Goal: Use online tool/utility: Utilize a website feature to perform a specific function

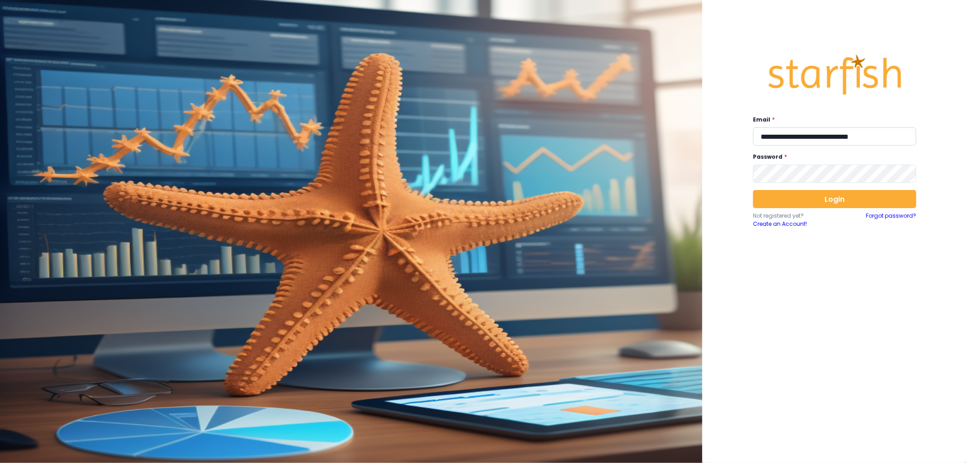
click at [835, 145] on input "**********" at bounding box center [834, 136] width 163 height 18
type input "**********"
click at [806, 194] on button "Login" at bounding box center [834, 199] width 163 height 18
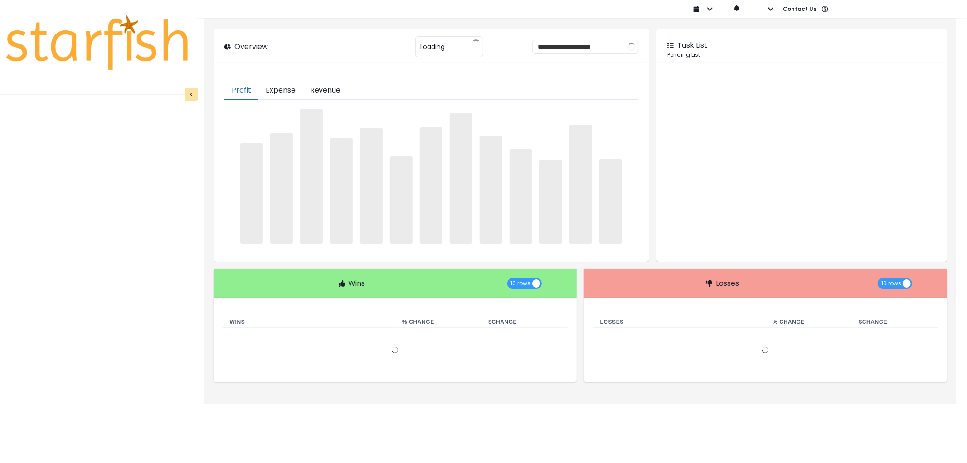
type input "********"
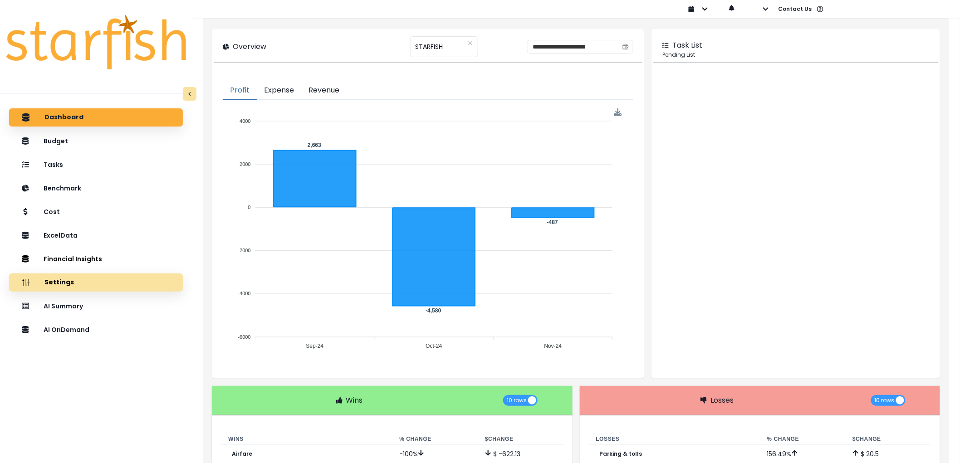
drag, startPoint x: 110, startPoint y: 325, endPoint x: 122, endPoint y: 283, distance: 44.5
click at [110, 325] on div "AI OnDemand" at bounding box center [95, 330] width 159 height 19
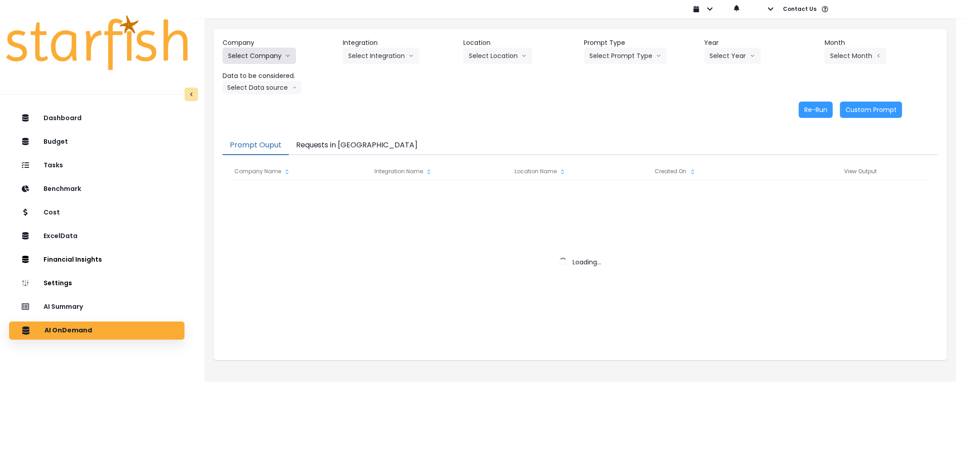
click at [260, 59] on button "Select Company" at bounding box center [259, 56] width 73 height 16
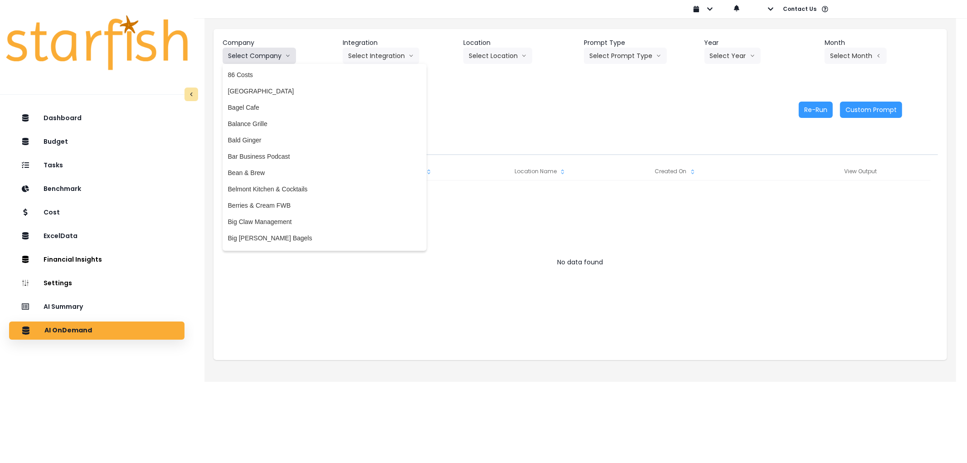
click at [260, 59] on button "Select Company" at bounding box center [259, 56] width 73 height 16
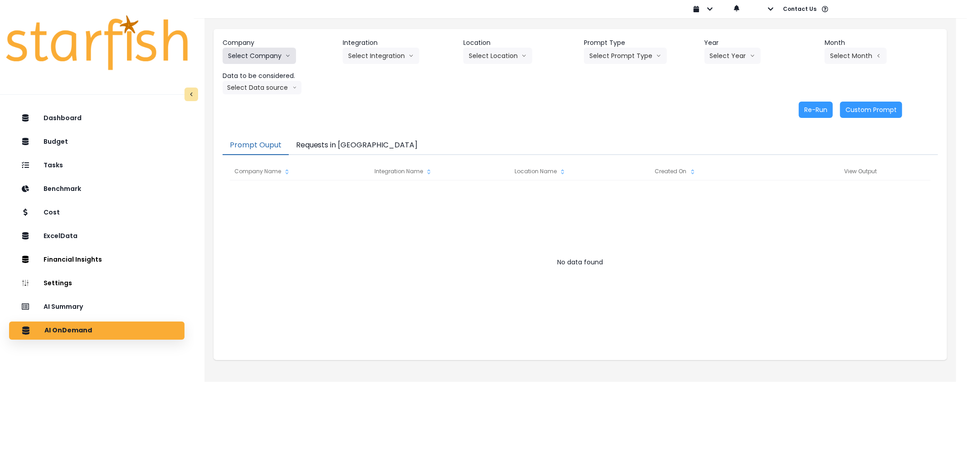
click at [260, 59] on button "Select Company" at bounding box center [259, 56] width 73 height 16
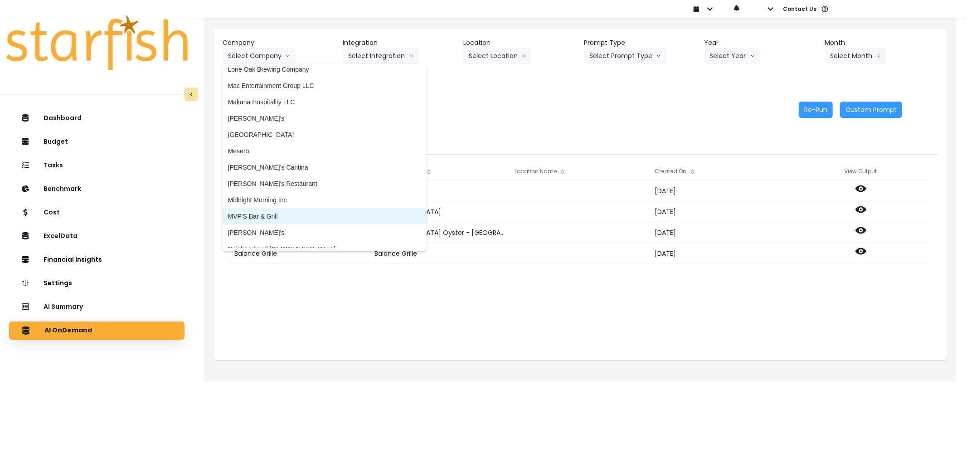
scroll to position [1325, 0]
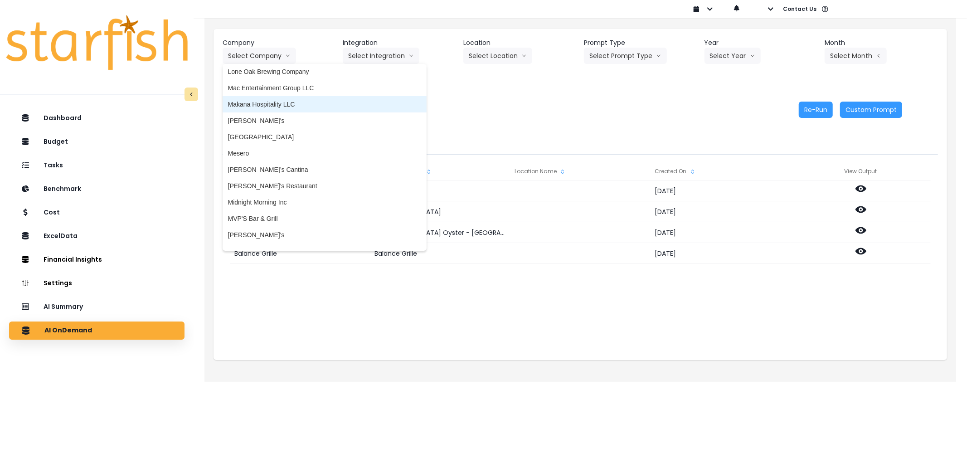
click at [273, 97] on li "Makana Hospitality LLC" at bounding box center [325, 104] width 204 height 16
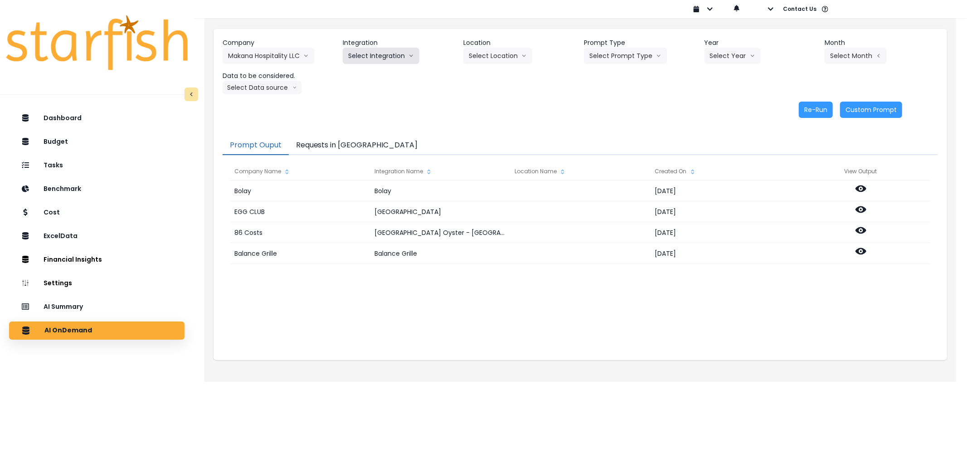
click at [386, 57] on button "Select Integration" at bounding box center [381, 56] width 77 height 16
click at [395, 75] on span "Quickbooks Online" at bounding box center [375, 74] width 54 height 9
click at [629, 48] on button "Select Prompt Type" at bounding box center [625, 56] width 83 height 16
click at [610, 110] on span "Error Task" at bounding box center [615, 107] width 51 height 9
click at [710, 62] on button "Select Year" at bounding box center [733, 56] width 56 height 16
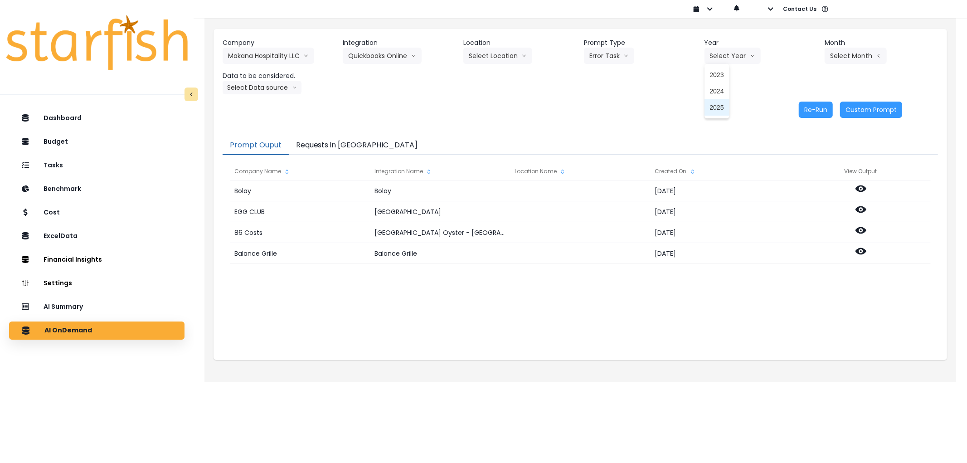
drag, startPoint x: 715, startPoint y: 108, endPoint x: 851, endPoint y: 52, distance: 146.8
click at [716, 108] on span "2025" at bounding box center [717, 107] width 14 height 9
click at [870, 51] on button "Select Month" at bounding box center [856, 56] width 62 height 16
click at [805, 170] on span "Aug" at bounding box center [811, 172] width 18 height 9
click at [241, 87] on button "Select Data source" at bounding box center [262, 88] width 79 height 14
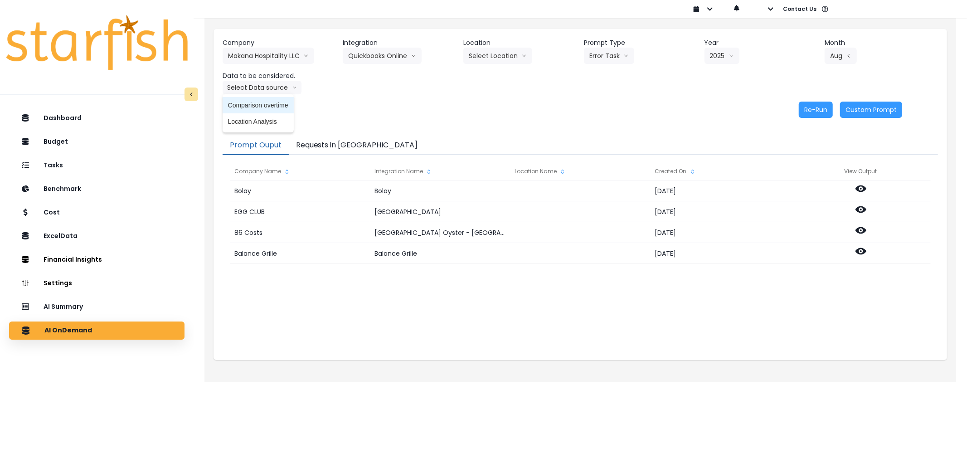
click at [239, 107] on span "Comparison overtime" at bounding box center [258, 105] width 60 height 9
click at [828, 112] on button "Re-Run" at bounding box center [816, 110] width 34 height 16
click at [330, 151] on button "Requests in [GEOGRAPHIC_DATA]" at bounding box center [357, 145] width 136 height 19
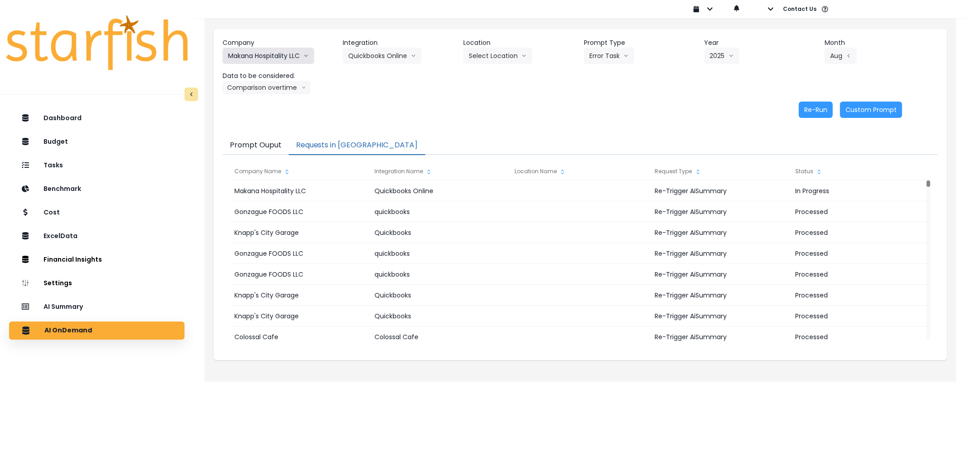
click at [273, 61] on button "Makana Hospitality LLC" at bounding box center [269, 56] width 92 height 16
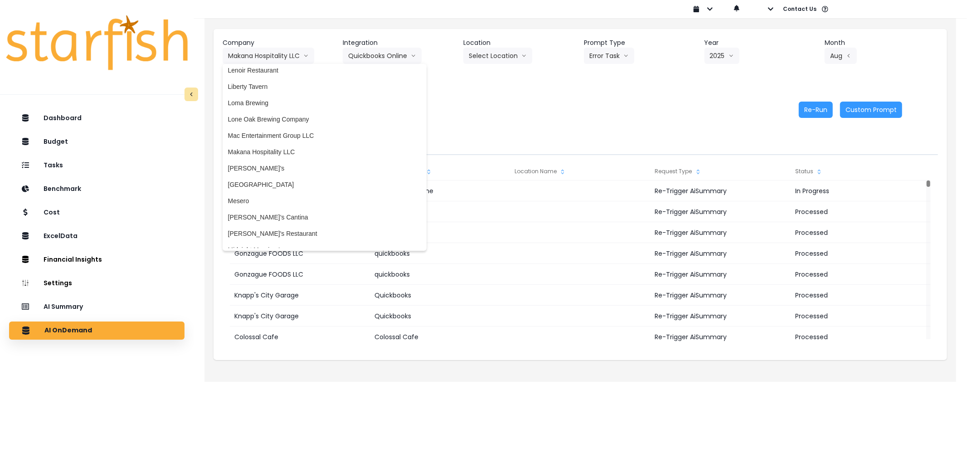
scroll to position [1275, 0]
click at [252, 118] on span "Lone Oak Brewing Company" at bounding box center [324, 121] width 193 height 9
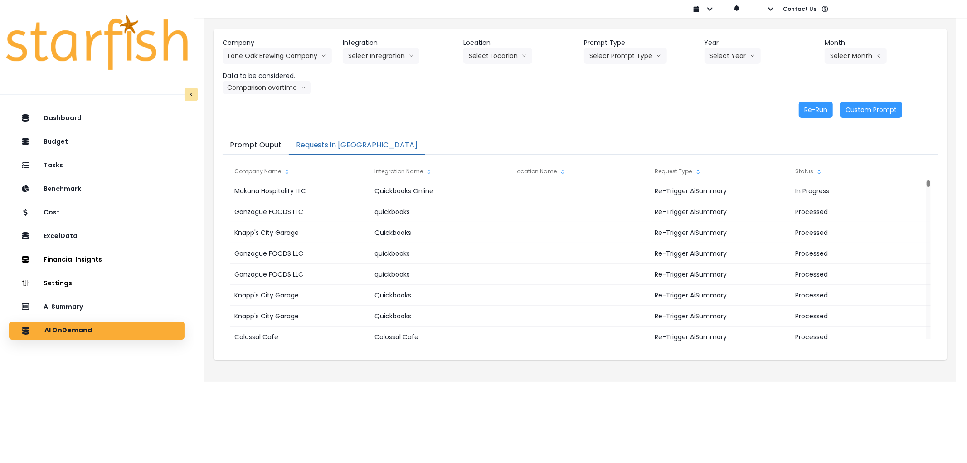
click at [422, 61] on div "Integration Select Integration Lone Oak Brewing Company, LLC" at bounding box center [399, 51] width 113 height 26
click at [388, 56] on button "Select Integration" at bounding box center [381, 56] width 77 height 16
click at [376, 78] on span "Lone Oak Brewing Company, LLC" at bounding box center [396, 74] width 96 height 9
click at [610, 61] on button "Select Prompt Type" at bounding box center [631, 56] width 83 height 16
drag, startPoint x: 619, startPoint y: 109, endPoint x: 653, endPoint y: 88, distance: 40.9
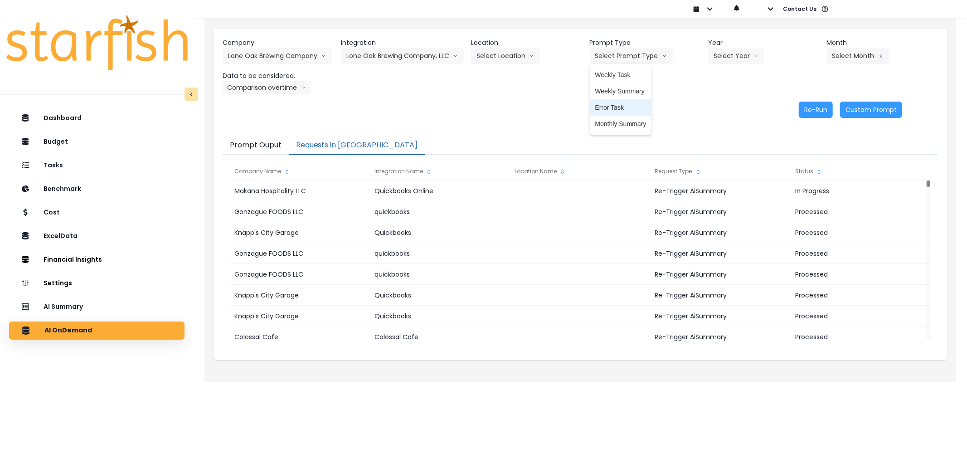
click at [619, 109] on span "Error Task" at bounding box center [620, 107] width 51 height 9
click at [726, 57] on button "Select Year" at bounding box center [736, 56] width 56 height 16
drag, startPoint x: 721, startPoint y: 102, endPoint x: 821, endPoint y: 74, distance: 103.8
click at [721, 102] on li "2025" at bounding box center [720, 107] width 25 height 16
click at [859, 60] on button "Select Month" at bounding box center [858, 56] width 62 height 16
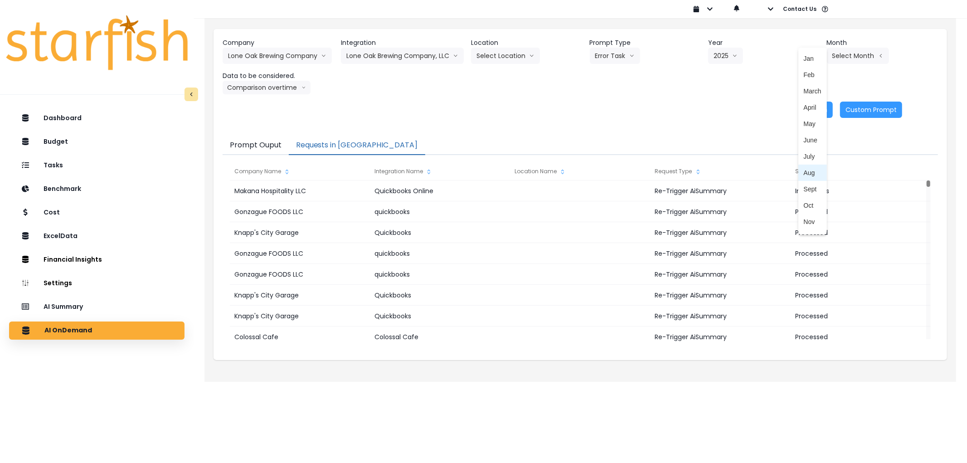
click at [810, 171] on span "Aug" at bounding box center [813, 172] width 18 height 9
click at [278, 89] on button "Comparison overtime" at bounding box center [267, 88] width 88 height 14
click at [805, 113] on button "Re-Run" at bounding box center [816, 110] width 34 height 16
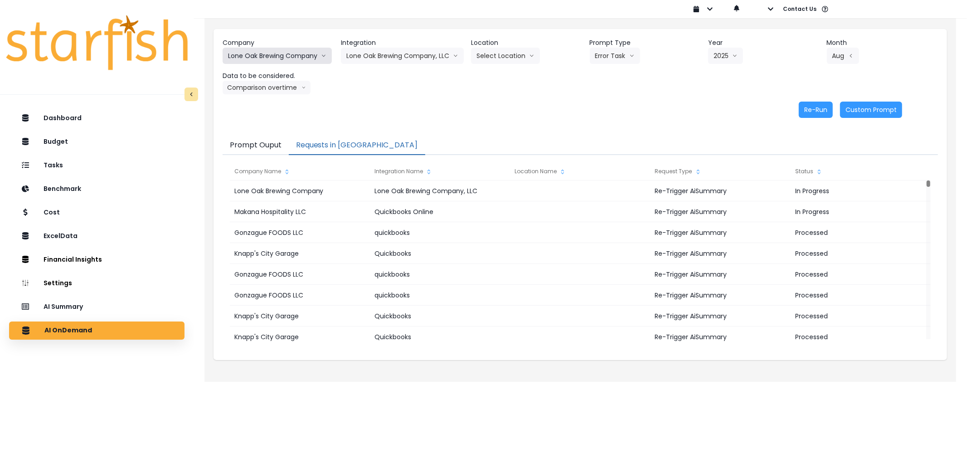
click at [268, 51] on button "Lone Oak Brewing Company" at bounding box center [277, 56] width 109 height 16
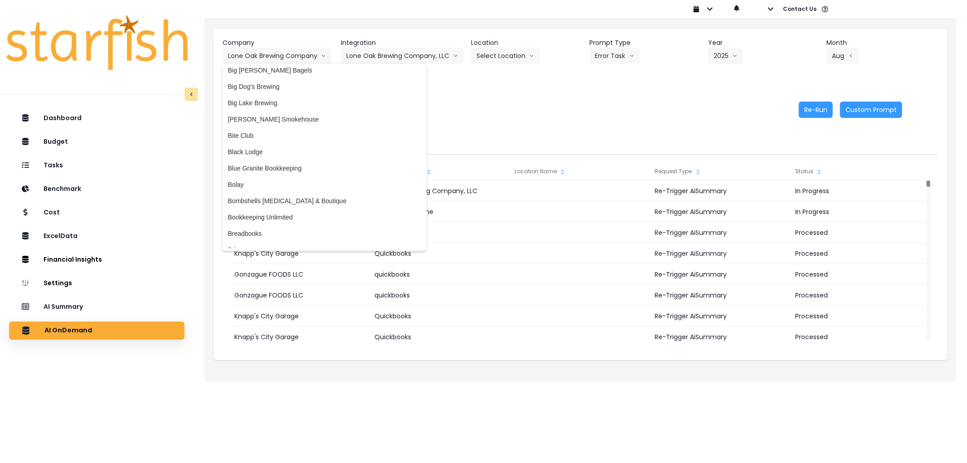
scroll to position [166, 0]
click at [269, 91] on span "Big Dog's Brewing" at bounding box center [324, 87] width 193 height 9
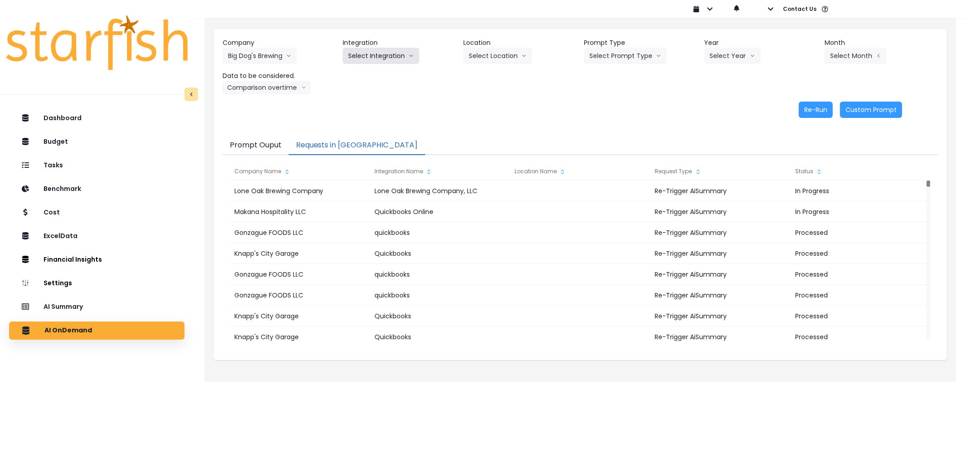
click at [386, 49] on button "Select Integration" at bounding box center [381, 56] width 77 height 16
click at [362, 70] on span "bigdogs" at bounding box center [359, 74] width 22 height 9
click at [624, 57] on button "Select Prompt Type" at bounding box center [625, 56] width 83 height 16
drag, startPoint x: 622, startPoint y: 105, endPoint x: 638, endPoint y: 97, distance: 18.1
click at [624, 105] on span "Error Task" at bounding box center [615, 107] width 51 height 9
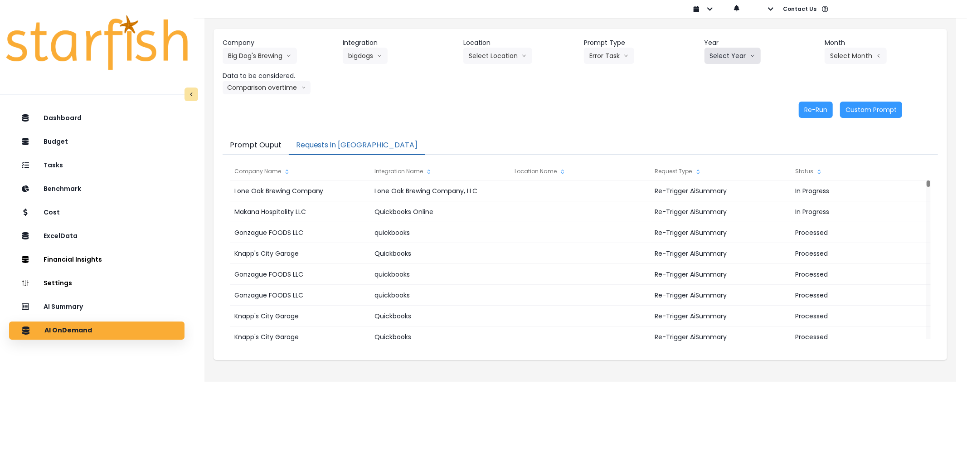
click at [742, 49] on button "Select Year" at bounding box center [733, 56] width 56 height 16
click at [711, 107] on span "2025" at bounding box center [717, 107] width 14 height 9
click at [513, 66] on div "Company Big Dog's Brewing 86 Costs Asti Bagel Cafe Balance Grille Bald Ginger B…" at bounding box center [581, 66] width 716 height 56
click at [509, 58] on button "Select Location" at bounding box center [497, 56] width 69 height 16
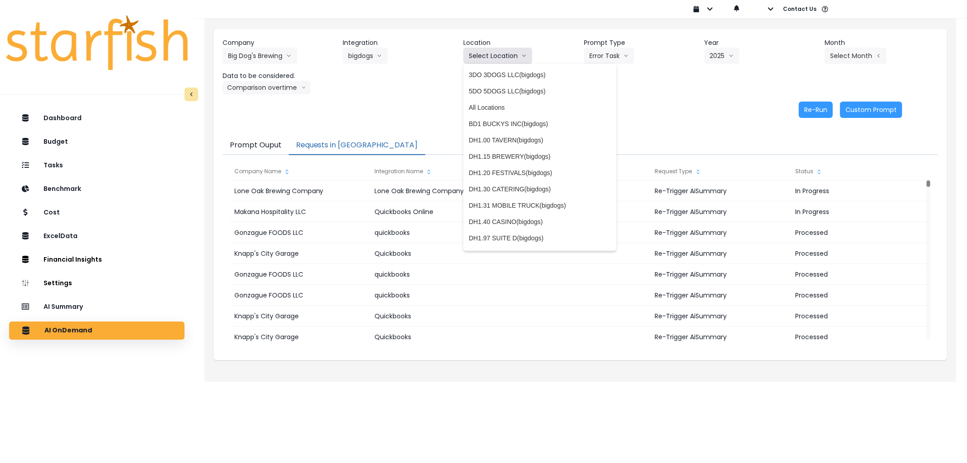
click at [509, 58] on button "Select Location" at bounding box center [497, 56] width 69 height 16
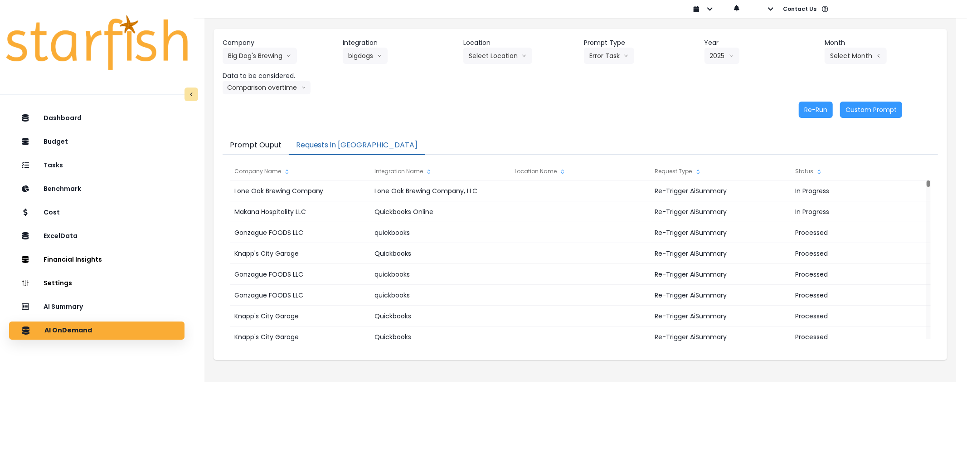
click at [906, 55] on div "Select Month Jan Feb March April May June July Aug Sept Oct Nov Dec" at bounding box center [870, 56] width 91 height 16
click at [852, 58] on button "Select Month" at bounding box center [856, 56] width 62 height 16
click at [802, 173] on span "Aug" at bounding box center [811, 172] width 18 height 9
click at [497, 60] on button "Select Location" at bounding box center [497, 56] width 69 height 16
click at [808, 102] on button "Re-Run" at bounding box center [816, 110] width 34 height 16
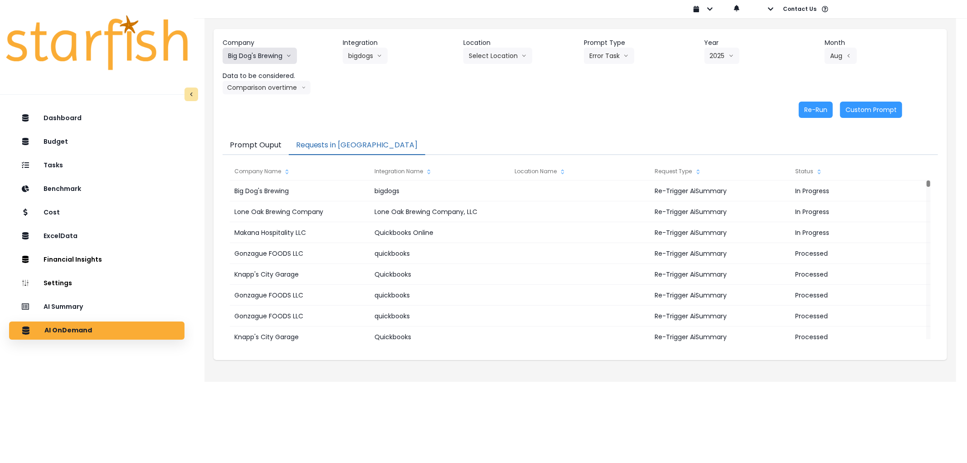
click at [260, 62] on button "Big Dog's Brewing" at bounding box center [260, 56] width 74 height 16
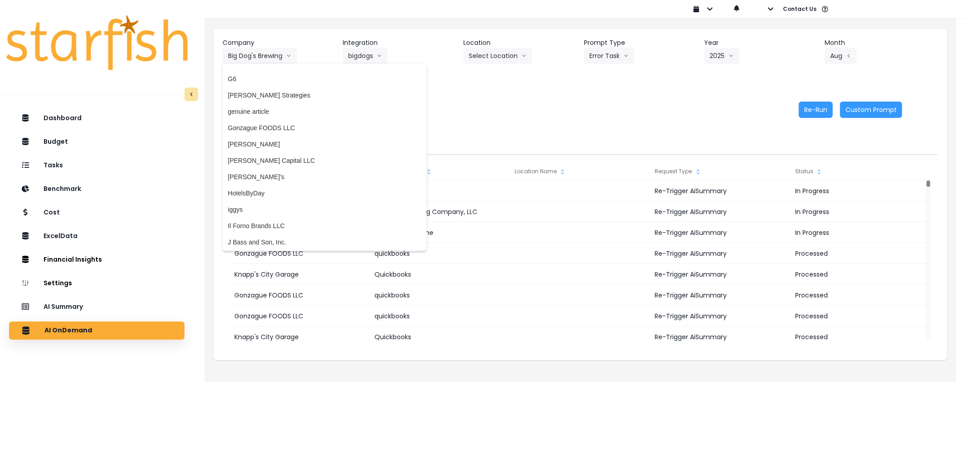
scroll to position [1023, 0]
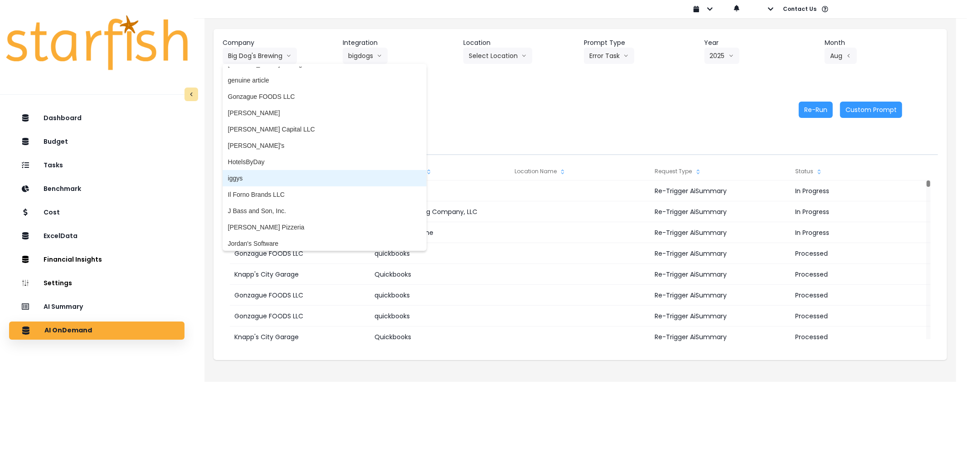
drag, startPoint x: 265, startPoint y: 174, endPoint x: 303, endPoint y: 132, distance: 56.5
click at [265, 174] on span "iggys" at bounding box center [324, 178] width 193 height 9
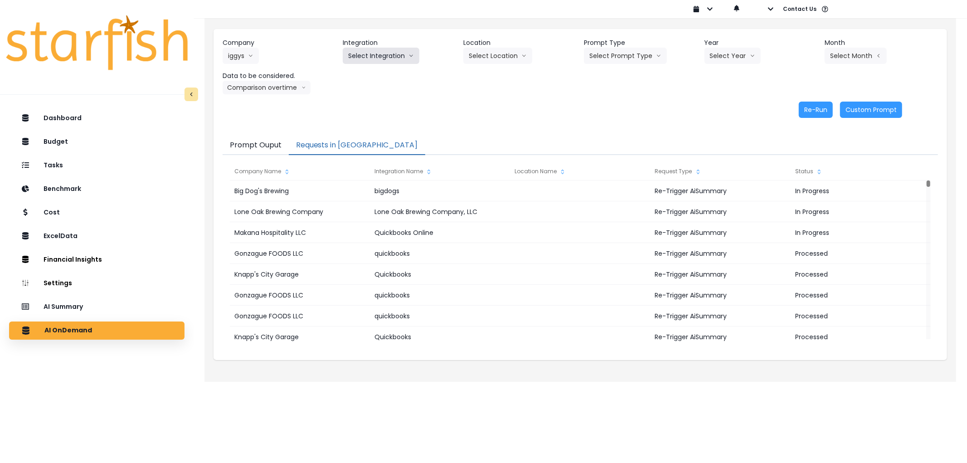
click at [370, 53] on button "Select Integration" at bounding box center [381, 56] width 77 height 16
click at [379, 80] on li "Quickbooks Online" at bounding box center [375, 75] width 64 height 16
click at [617, 62] on button "Select Prompt Type" at bounding box center [625, 56] width 83 height 16
drag, startPoint x: 610, startPoint y: 102, endPoint x: 702, endPoint y: 72, distance: 95.9
click at [618, 101] on li "Error Task" at bounding box center [615, 107] width 62 height 16
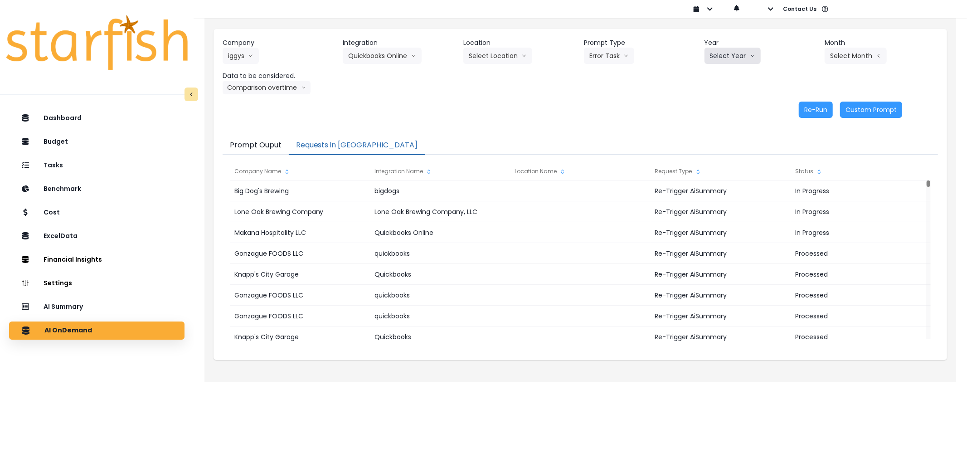
click at [744, 53] on button "Select Year" at bounding box center [733, 56] width 56 height 16
drag, startPoint x: 726, startPoint y: 115, endPoint x: 775, endPoint y: 93, distance: 54.0
click at [732, 112] on div "Company iggys 86 Costs Asti Bagel Cafe Balance Grille Bald Ginger Bar Business …" at bounding box center [581, 78] width 734 height 98
click at [838, 56] on button "Select Month" at bounding box center [856, 56] width 62 height 16
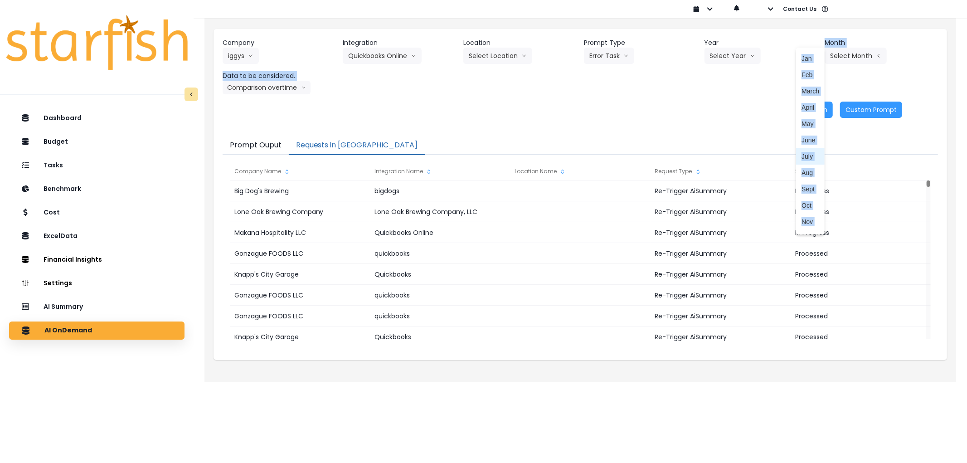
click at [804, 154] on span "July" at bounding box center [811, 156] width 18 height 9
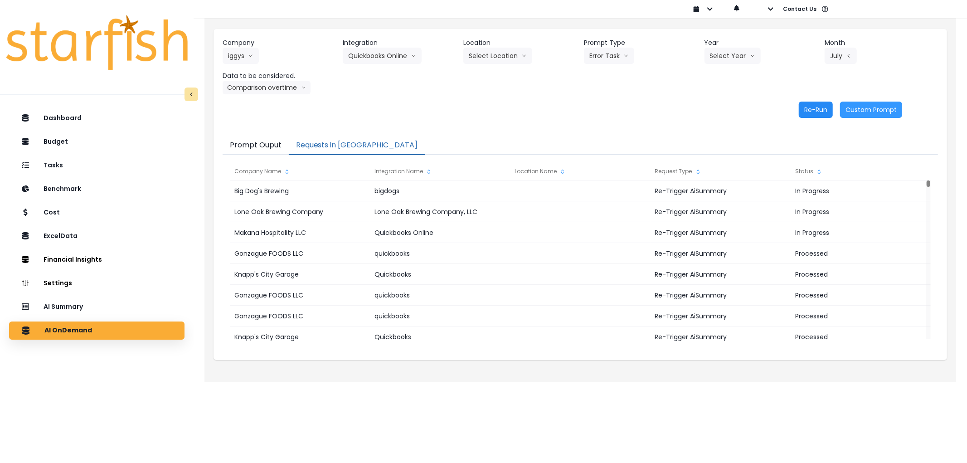
click at [814, 104] on button "Re-Run" at bounding box center [816, 110] width 34 height 16
click at [619, 64] on div "Company iggys 86 Costs Asti Bagel Cafe Balance Grille Bald Ginger Bar Business …" at bounding box center [581, 66] width 716 height 56
click at [615, 63] on button "Error Task" at bounding box center [609, 56] width 50 height 16
click at [714, 53] on button "Select Year" at bounding box center [733, 56] width 56 height 16
click at [719, 108] on span "2025" at bounding box center [717, 107] width 14 height 9
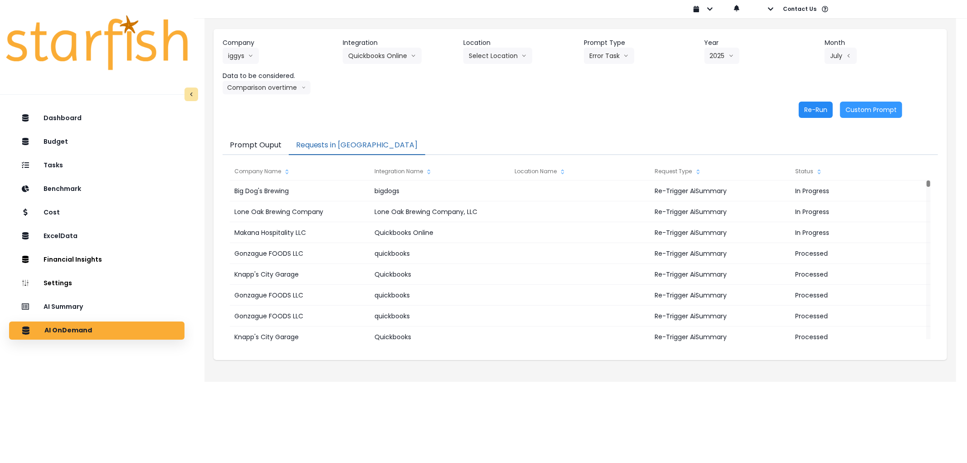
click at [817, 111] on button "Re-Run" at bounding box center [816, 110] width 34 height 16
